Goal: Task Accomplishment & Management: Manage account settings

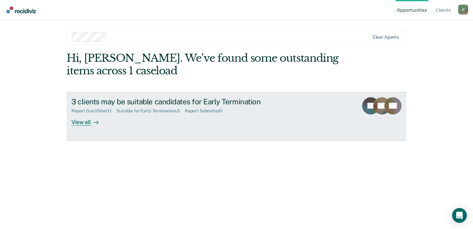
click at [115, 108] on div "Report Due (Other) : 1" at bounding box center [93, 110] width 45 height 5
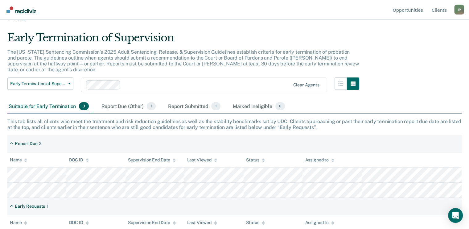
scroll to position [21, 0]
